Goal: Consume media (video, audio)

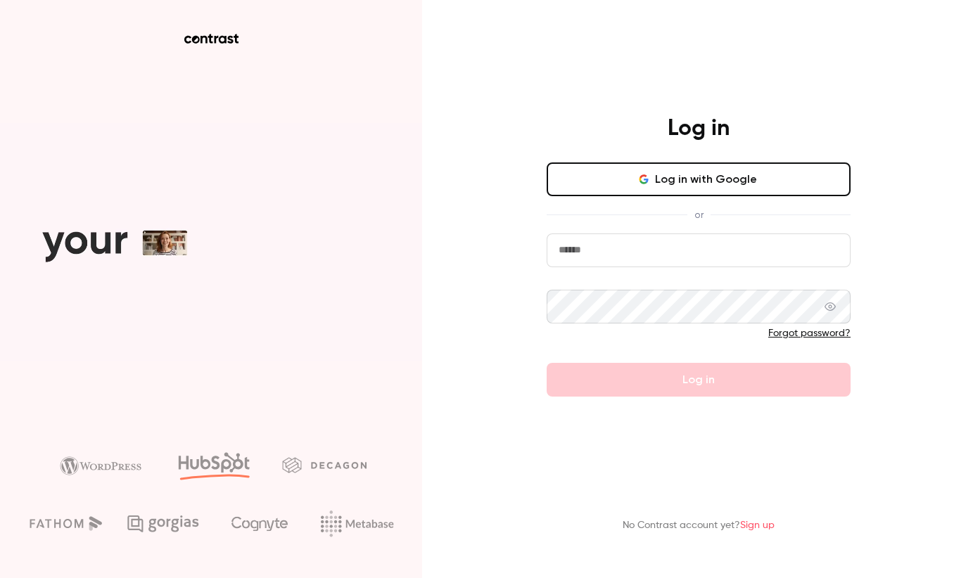
click at [618, 258] on input "email" at bounding box center [699, 251] width 304 height 34
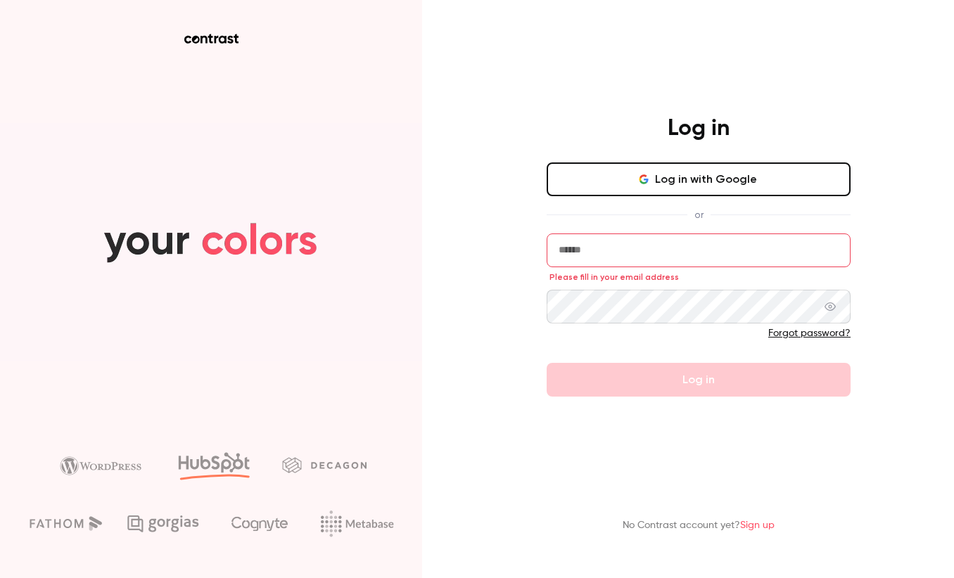
type input "**********"
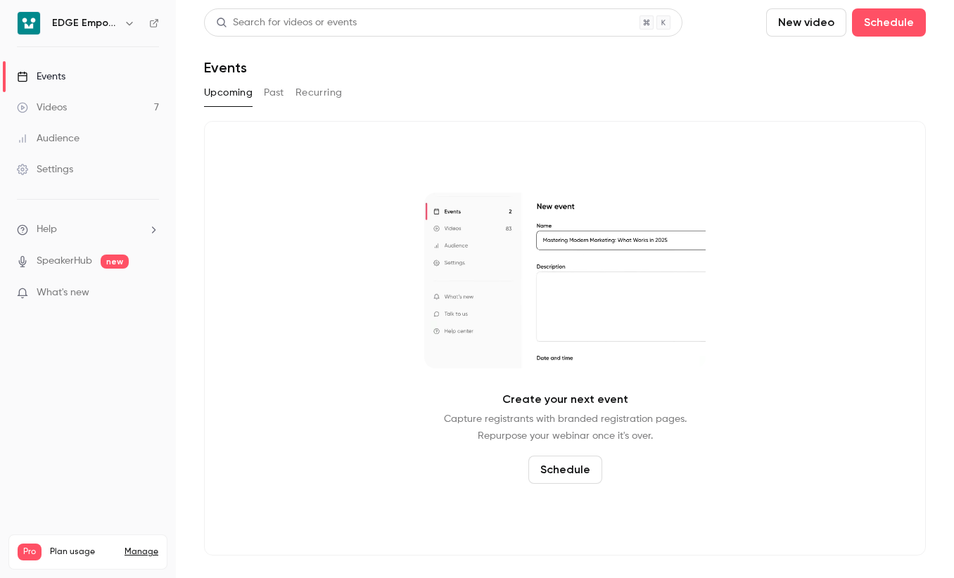
click at [113, 106] on link "Videos 7" at bounding box center [88, 107] width 176 height 31
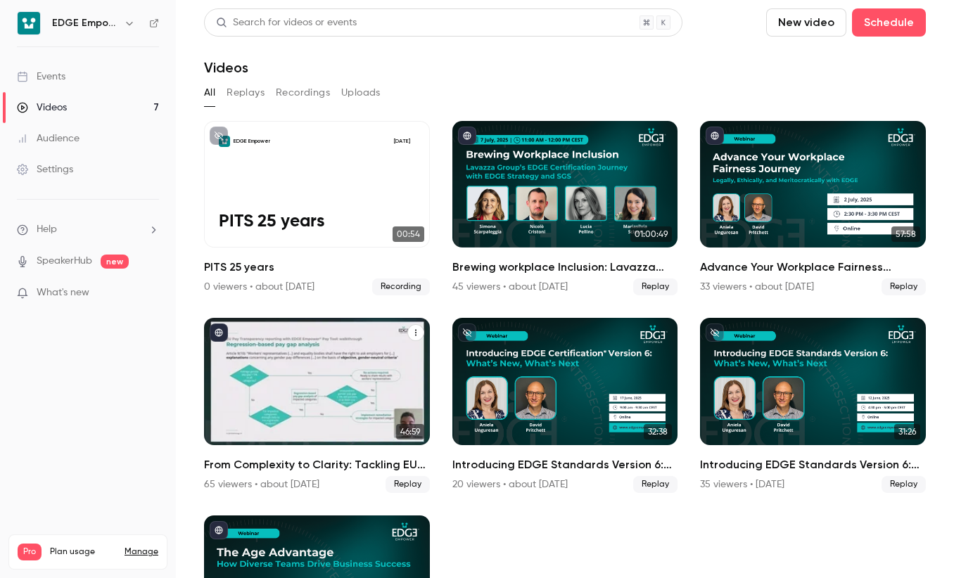
click at [349, 391] on div "From Complexity to Clarity: Tackling EU Pay Transparency with the EDGE Empower …" at bounding box center [317, 381] width 226 height 127
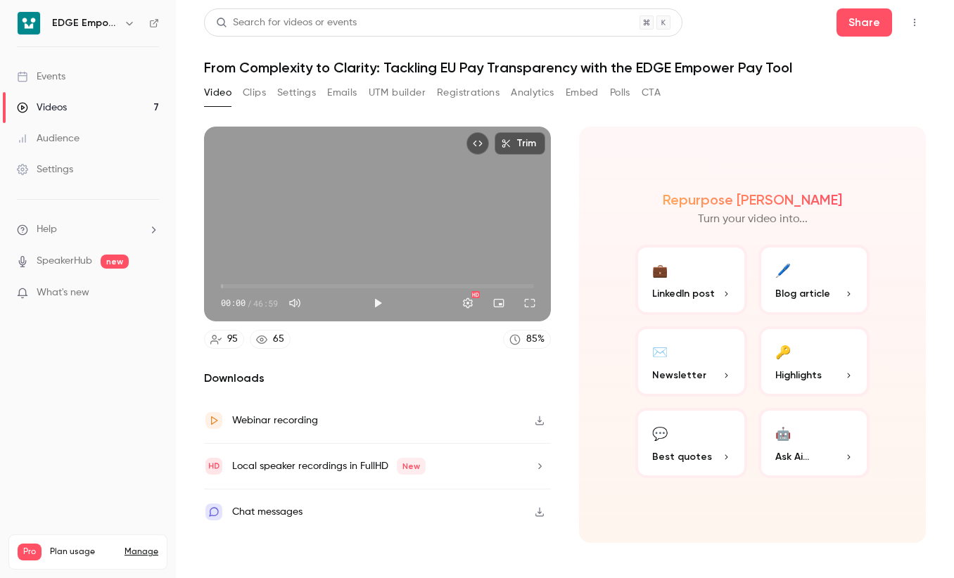
click at [790, 362] on div "🔑" at bounding box center [782, 351] width 15 height 22
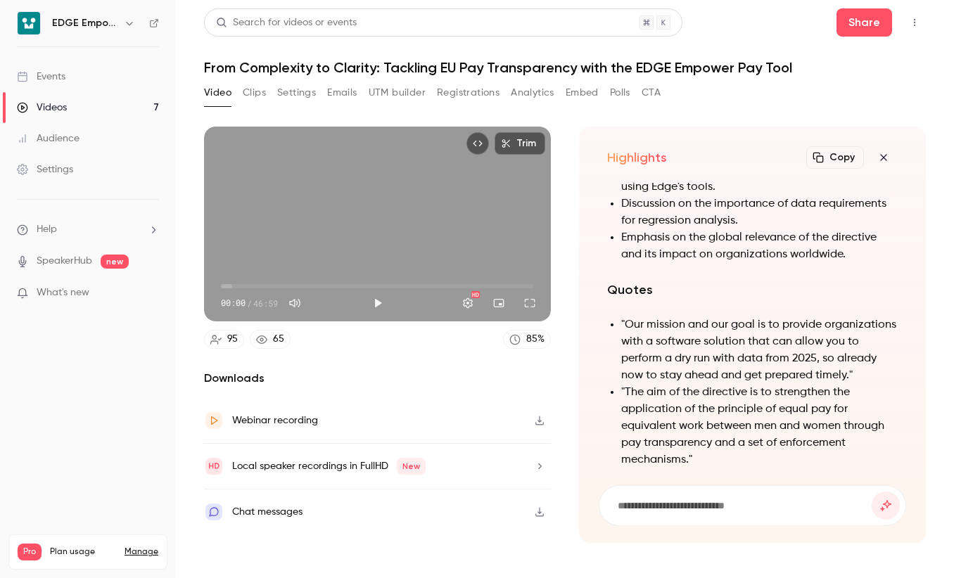
scroll to position [-695, 0]
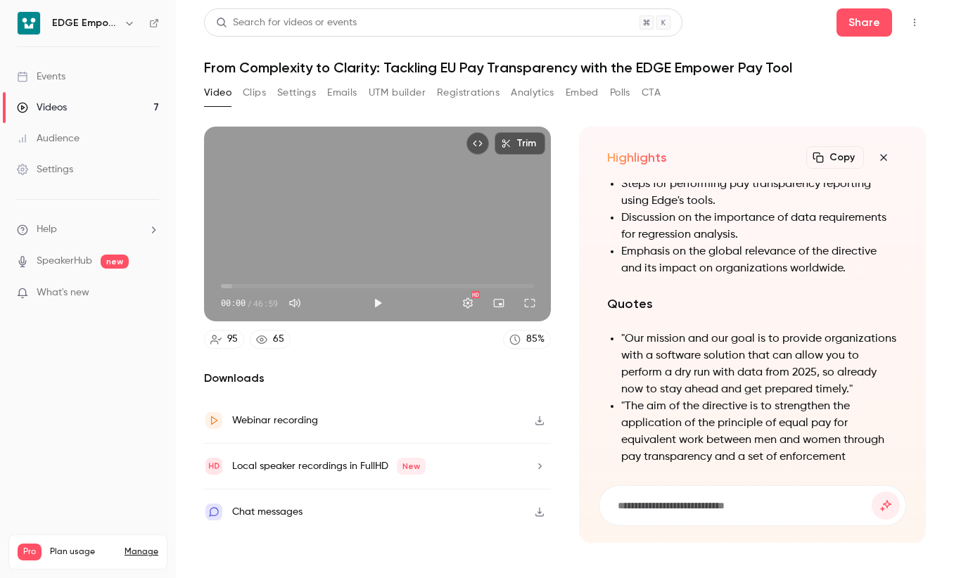
click at [617, 91] on button "Polls" at bounding box center [620, 93] width 20 height 23
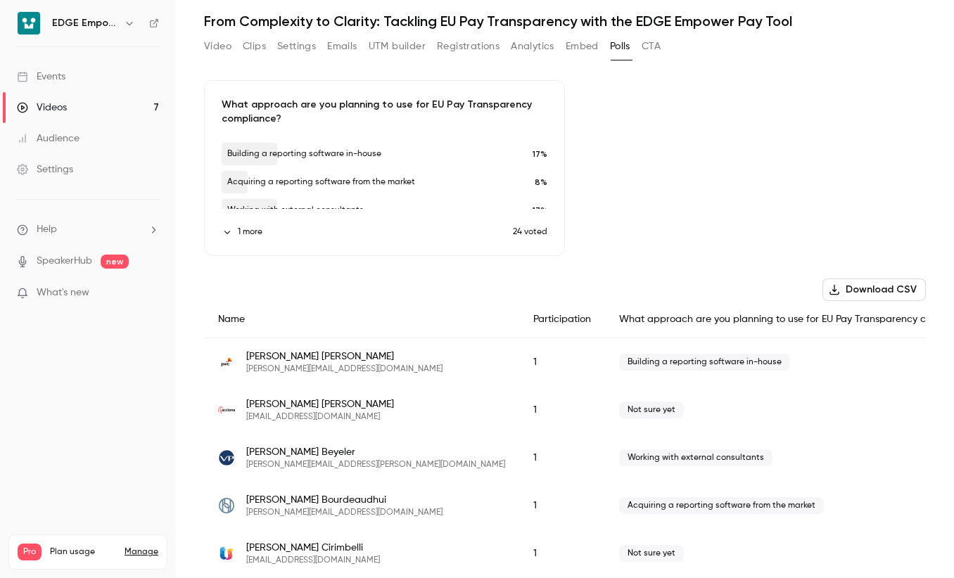
scroll to position [70, 0]
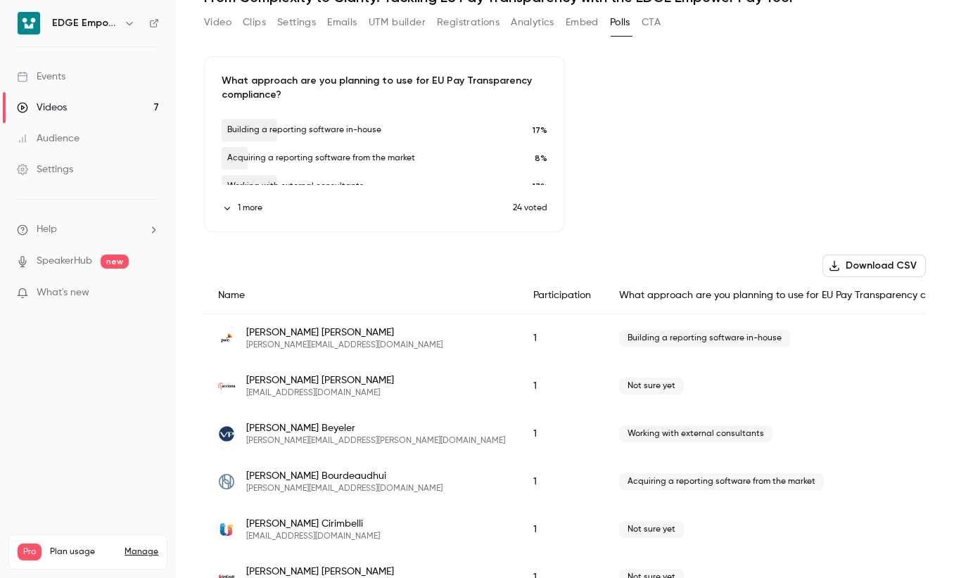
click at [240, 208] on button "1 more" at bounding box center [367, 208] width 291 height 13
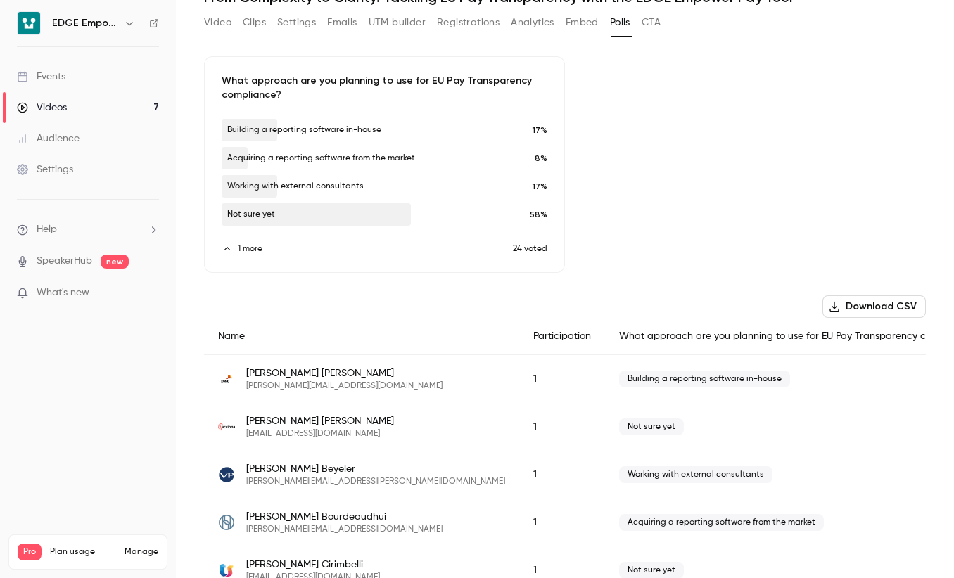
drag, startPoint x: 372, startPoint y: 314, endPoint x: 380, endPoint y: 314, distance: 7.7
